Goal: Information Seeking & Learning: Understand process/instructions

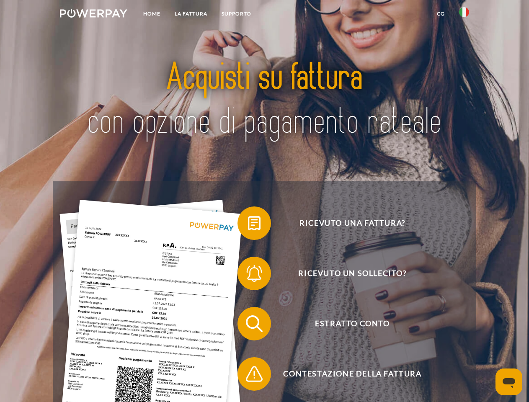
click at [93, 15] on img at bounding box center [93, 13] width 67 height 8
click at [464, 15] on img at bounding box center [464, 12] width 10 height 10
click at [441, 14] on link "CG" at bounding box center [441, 13] width 22 height 15
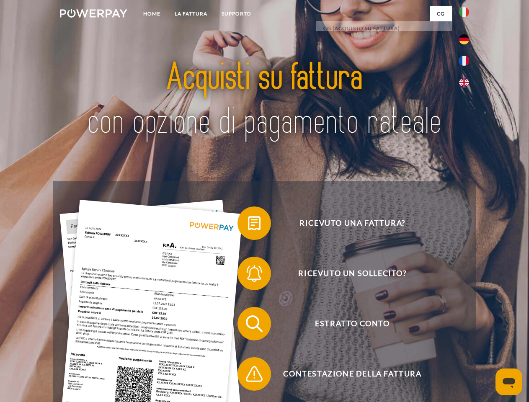
click at [248, 225] on span at bounding box center [242, 223] width 42 height 42
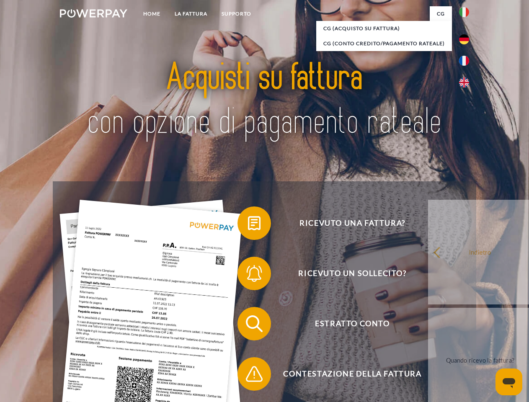
click at [248, 275] on span at bounding box center [242, 274] width 42 height 42
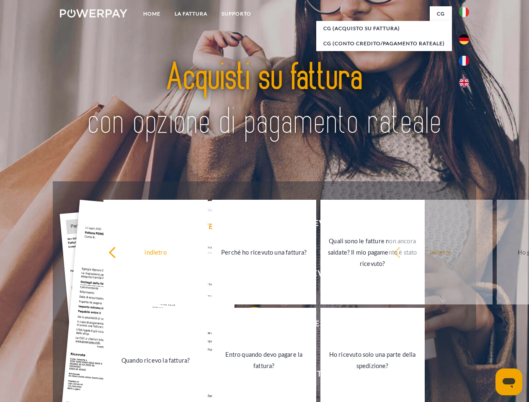
click at [248, 326] on link "Entro quando devo pagare la fattura?" at bounding box center [264, 360] width 104 height 105
click at [248, 376] on span at bounding box center [242, 374] width 42 height 42
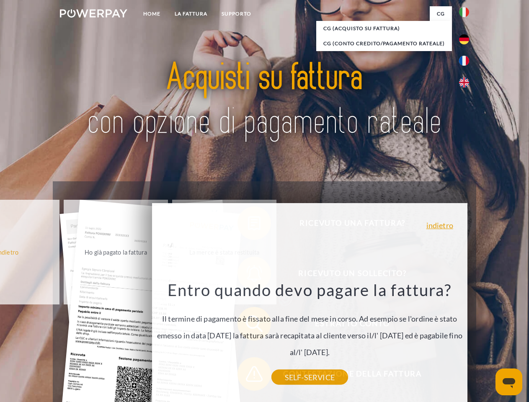
click at [509, 382] on icon "Apri finestra di messaggistica" at bounding box center [509, 383] width 13 height 10
